Goal: Go to known website: Go to known website

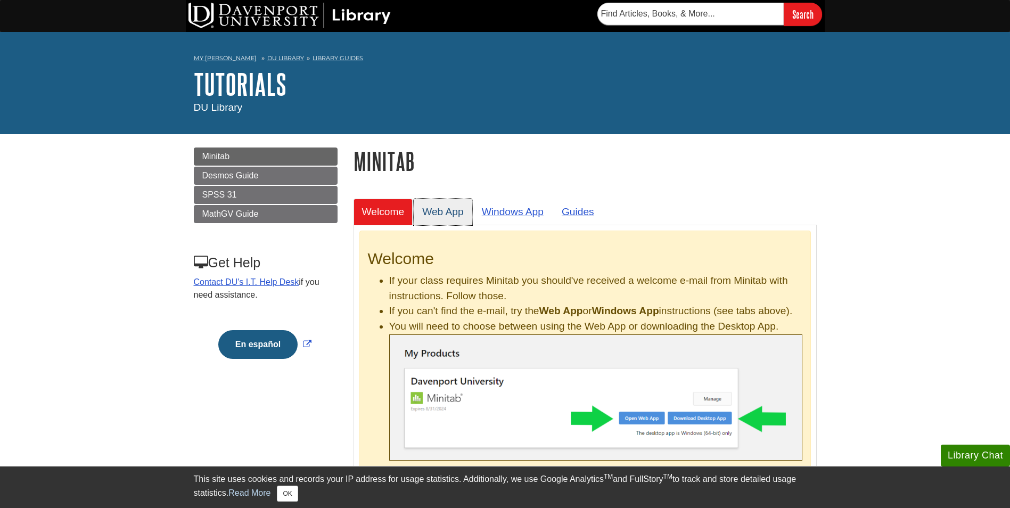
click at [453, 208] on link "Web App" at bounding box center [443, 212] width 59 height 26
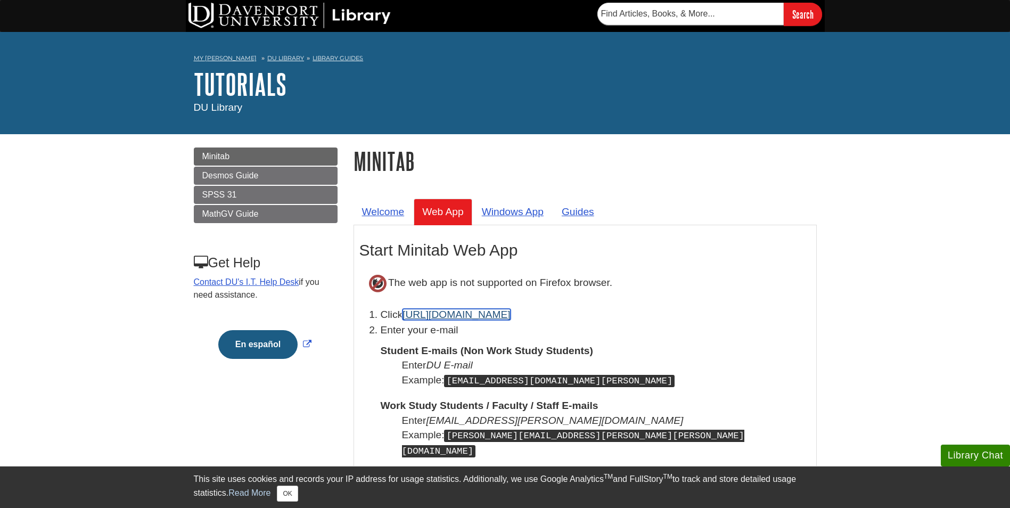
click at [471, 312] on link "[URL][DOMAIN_NAME]" at bounding box center [456, 314] width 108 height 11
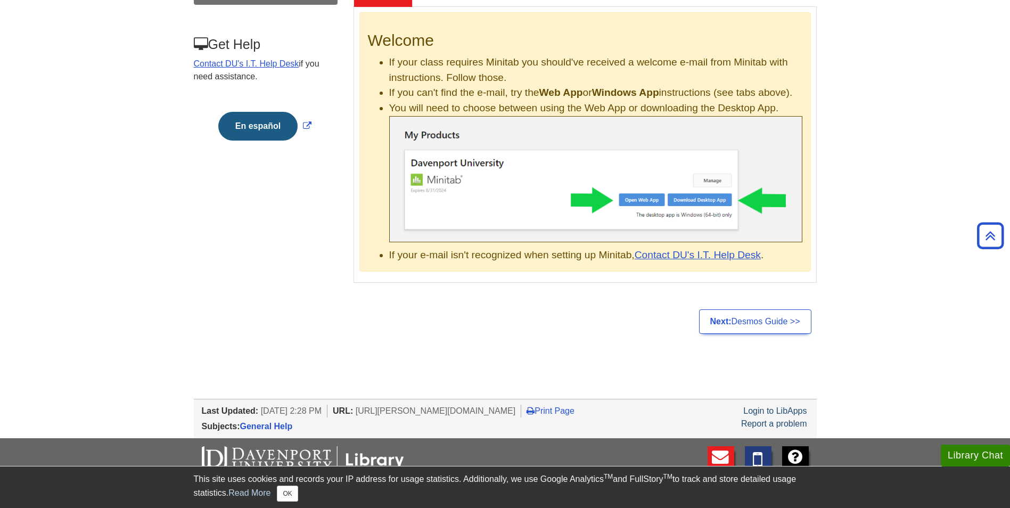
scroll to position [160, 0]
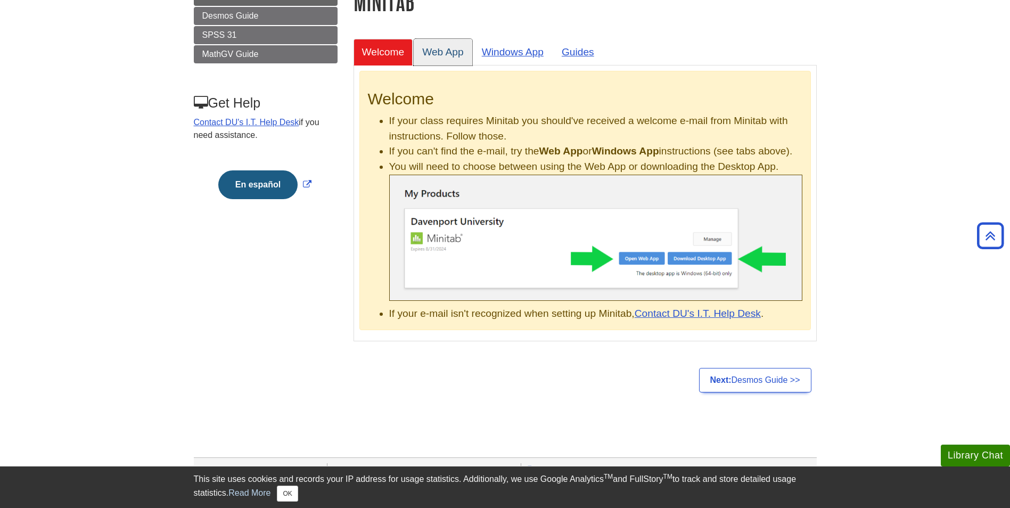
click at [442, 58] on link "Web App" at bounding box center [443, 52] width 59 height 26
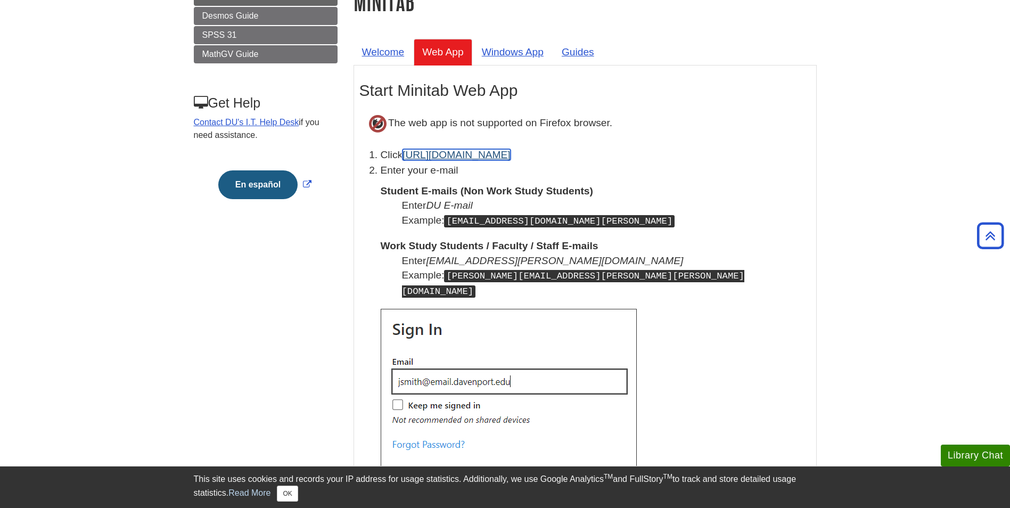
click at [434, 155] on link "[URL][DOMAIN_NAME]" at bounding box center [456, 154] width 108 height 11
